Goal: Navigation & Orientation: Find specific page/section

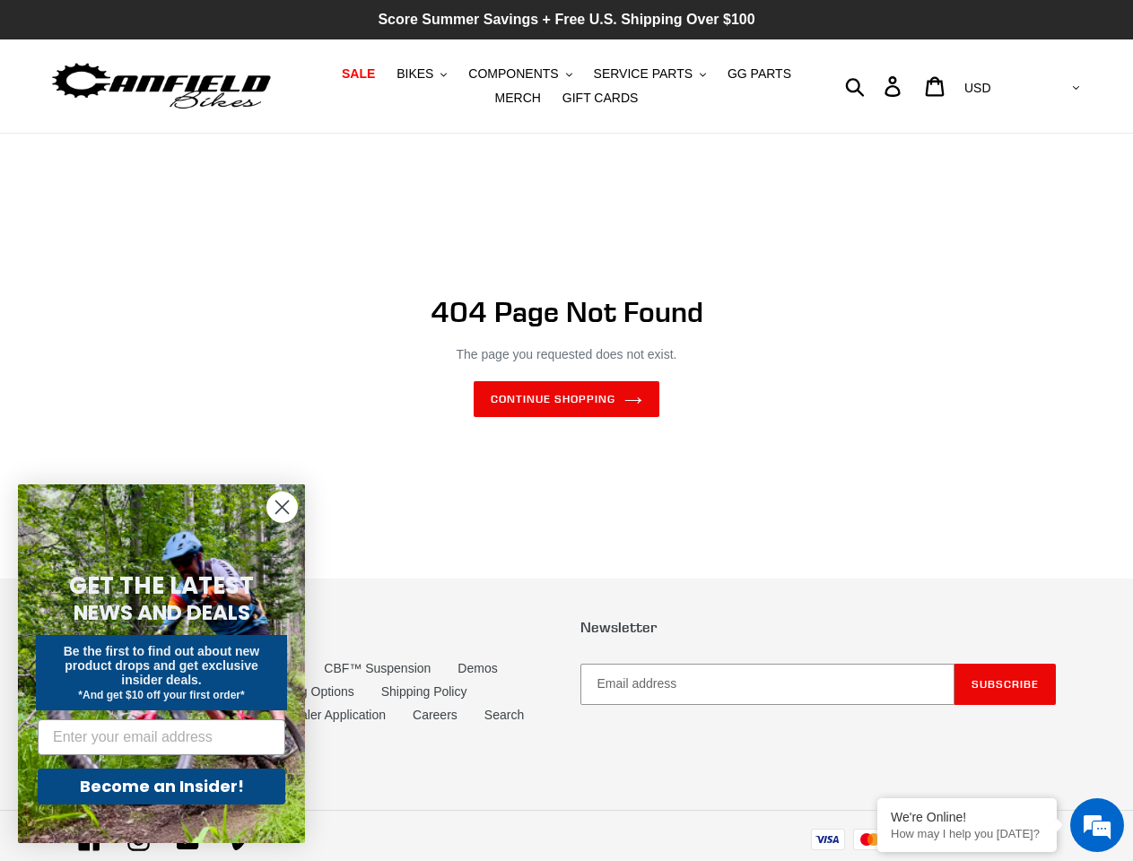
click at [566, 430] on div "404 Page Not Found The page you requested does not exist. Continue shopping" at bounding box center [567, 356] width 978 height 346
click at [404, 74] on span "BIKES" at bounding box center [414, 73] width 37 height 15
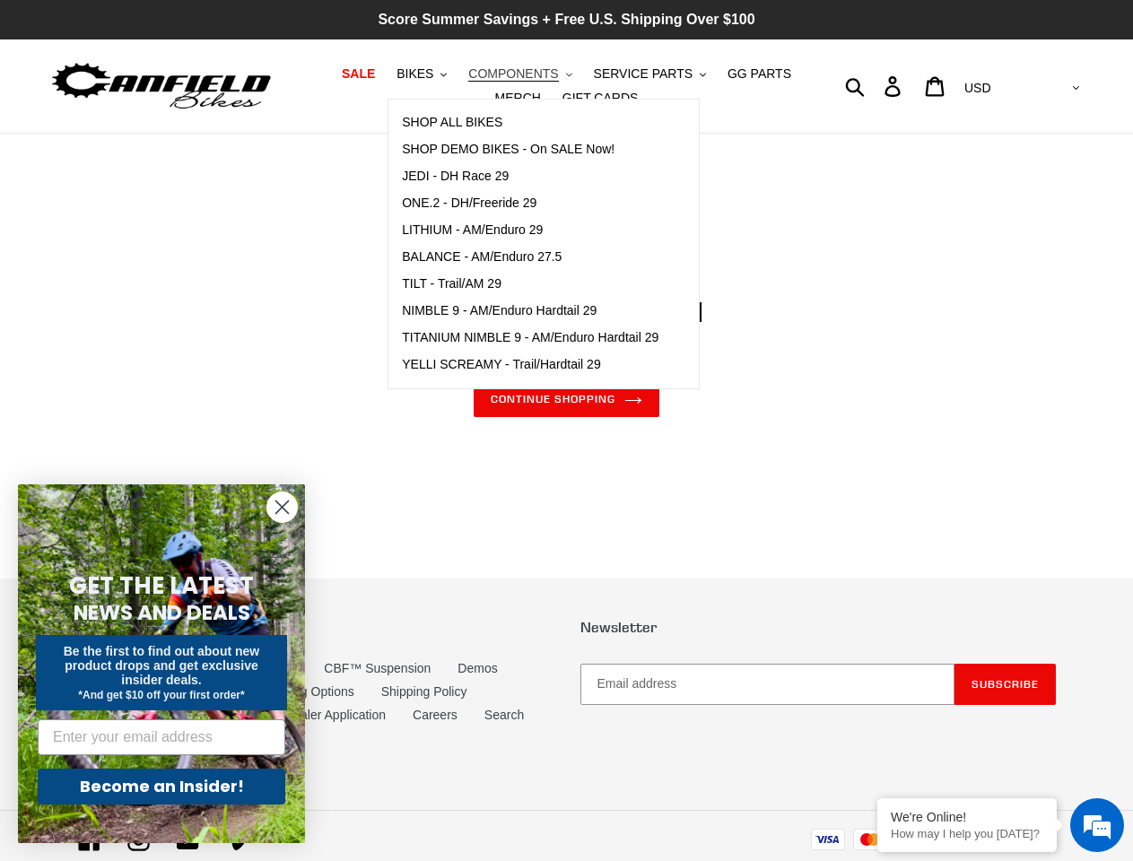
click at [495, 74] on span "COMPONENTS" at bounding box center [513, 73] width 90 height 15
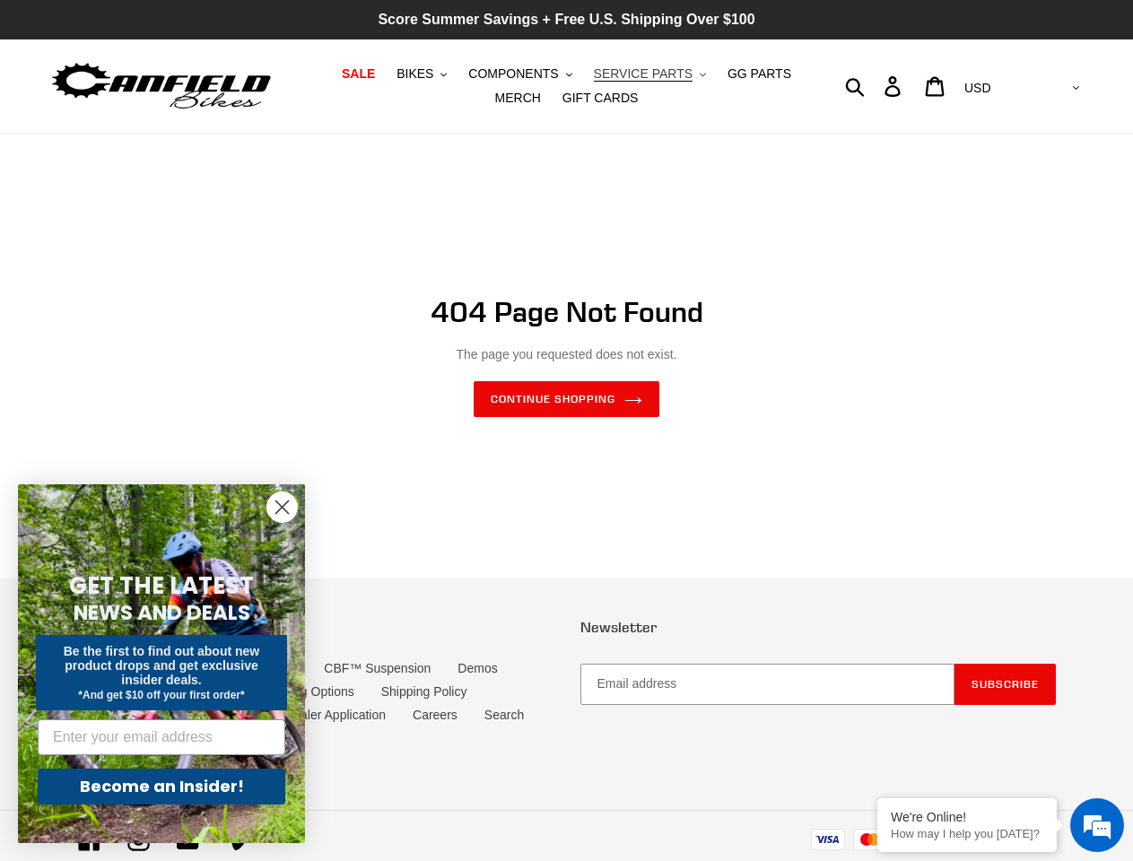
click at [613, 74] on span "SERVICE PARTS" at bounding box center [643, 73] width 99 height 15
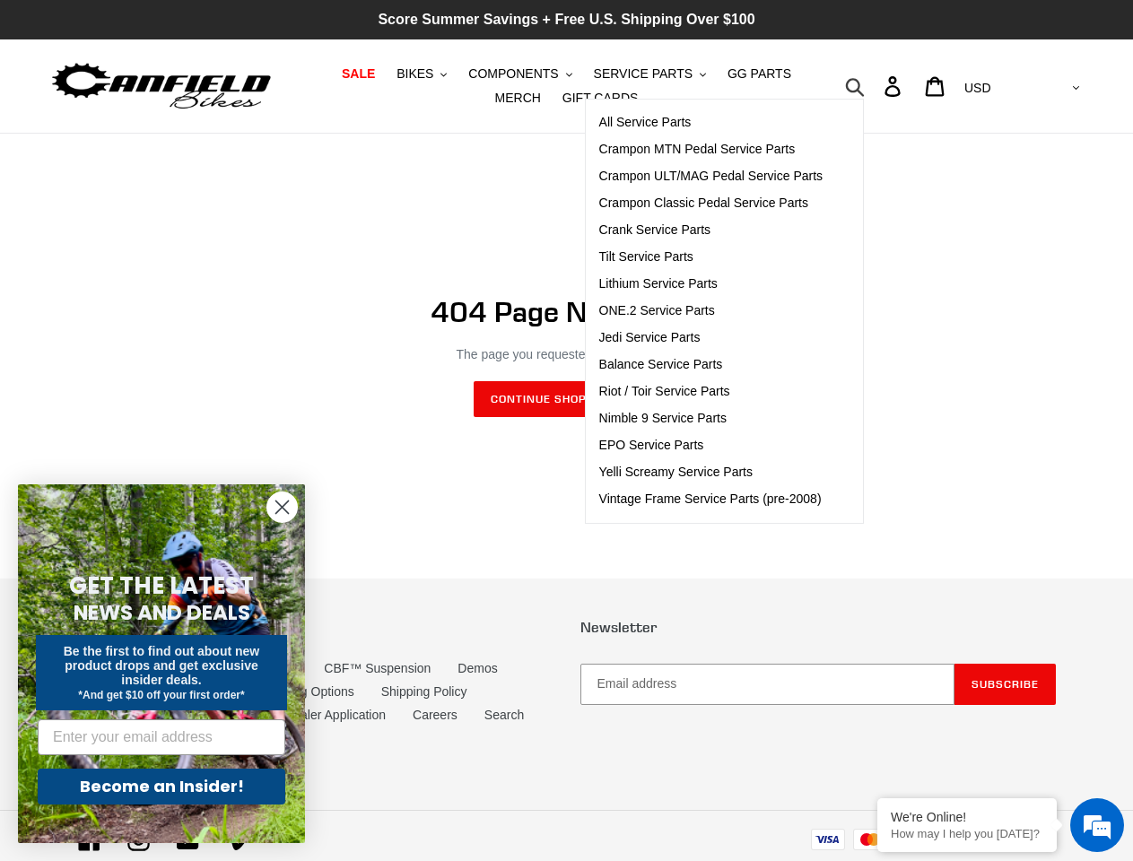
click at [865, 86] on icon "button" at bounding box center [855, 86] width 20 height 21
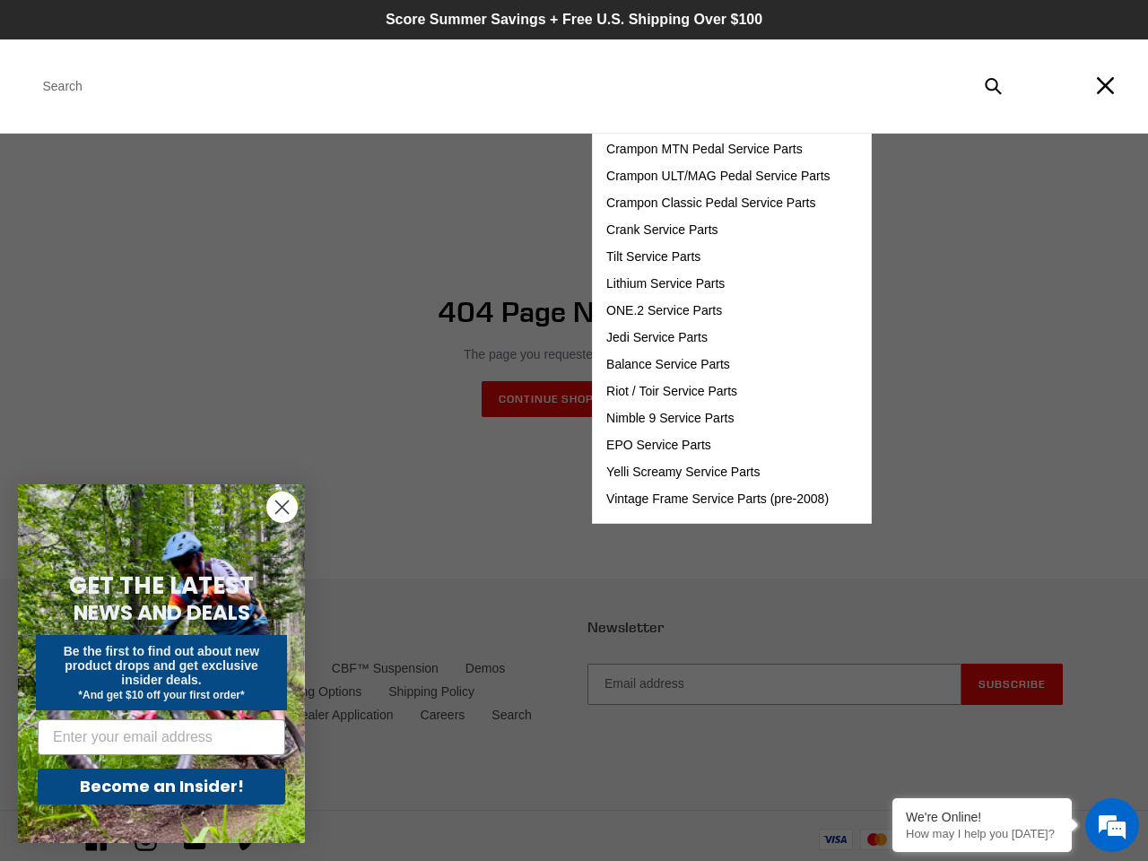
click at [1097, 825] on em at bounding box center [1112, 825] width 48 height 48
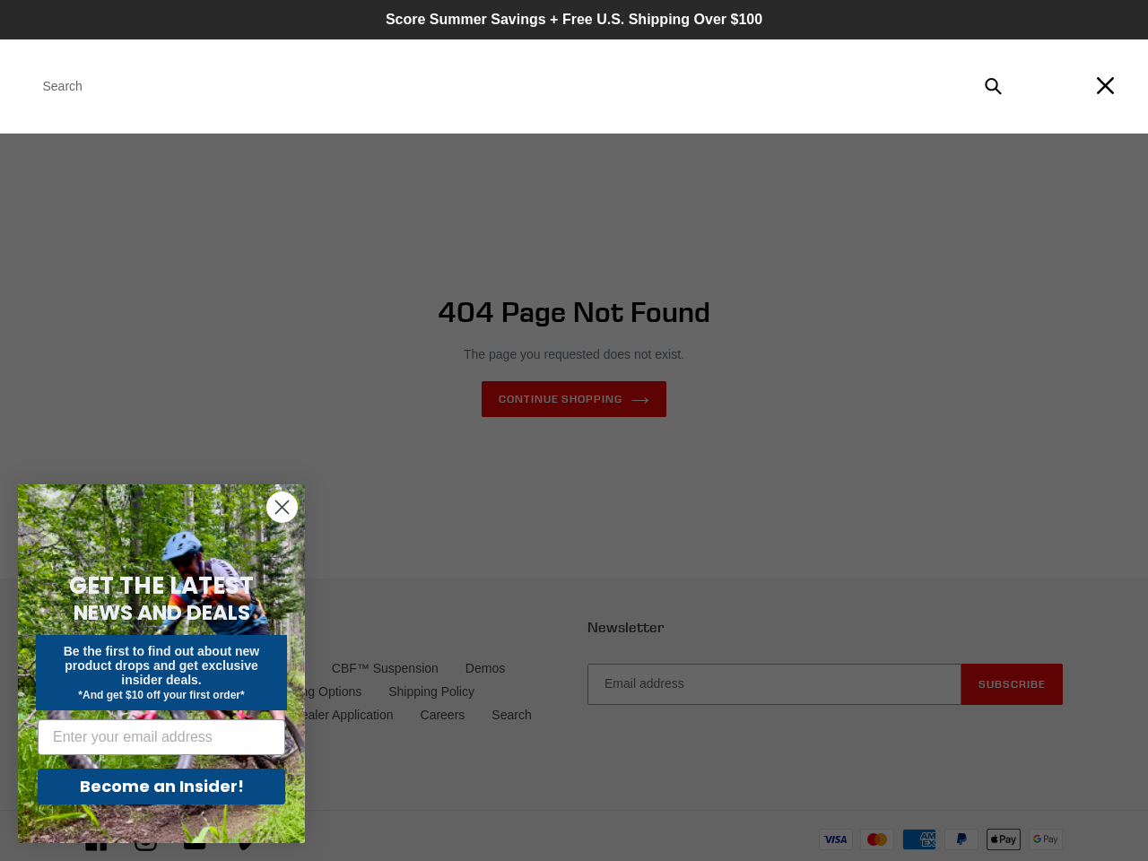
click at [282, 507] on icon "Close dialog" at bounding box center [282, 507] width 13 height 13
